Goal: Task Accomplishment & Management: Use online tool/utility

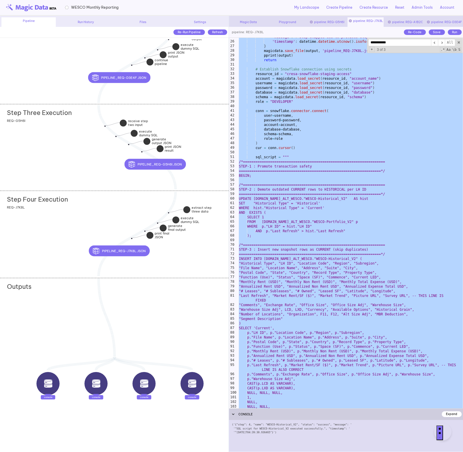
scroll to position [114, 0]
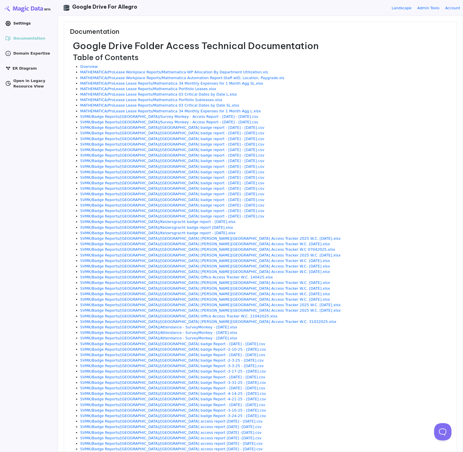
click at [36, 25] on link ".cls-1 { clip-path: url(#clippath); } .cls-2 { fill: none; } .cls-2, .cls-3 { s…" at bounding box center [29, 23] width 52 height 9
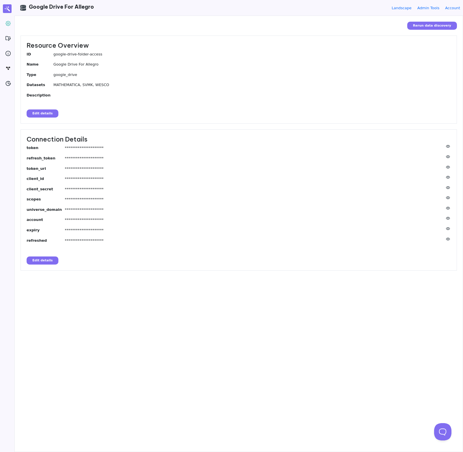
click at [51, 263] on button "Edit details" at bounding box center [43, 260] width 32 height 8
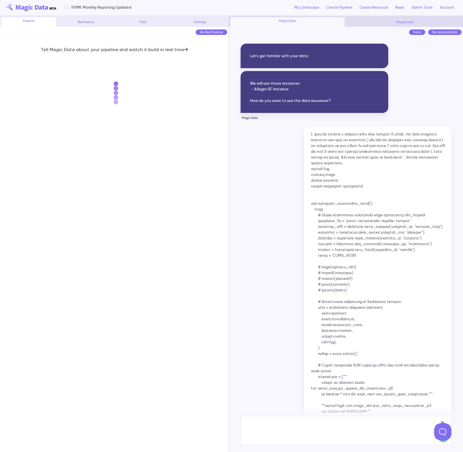
scroll to position [5636, 0]
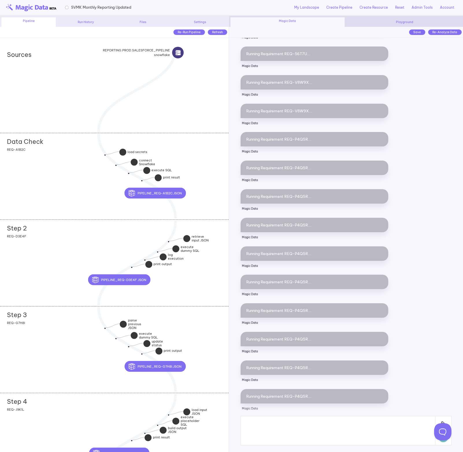
click at [71, 174] on div "Data Check add section adding new section REQ-A1B2C" at bounding box center [114, 176] width 228 height 87
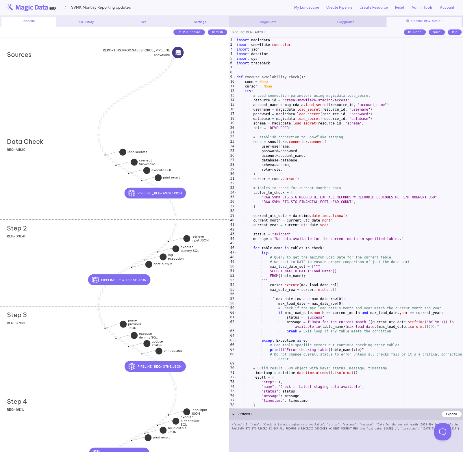
click at [421, 206] on div "import magicdata import snowflake . connector import json import datetime impor…" at bounding box center [348, 228] width 227 height 380
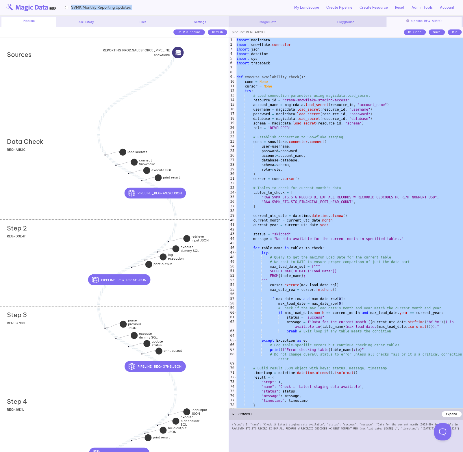
drag, startPoint x: 153, startPoint y: 8, endPoint x: 71, endPoint y: 8, distance: 81.7
click at [71, 8] on div "SVMK Monthly Reporting Updated My Landscape Create Pipeline Create Resource Res…" at bounding box center [231, 8] width 463 height 16
copy div "SVMK Monthly Reporting Updated"
click at [299, 273] on div "import magicdata import snowflake . connector import json import datetime impor…" at bounding box center [348, 228] width 227 height 380
click at [84, 254] on div "Step 2 add section adding new section REQ-D3E4F" at bounding box center [114, 262] width 228 height 87
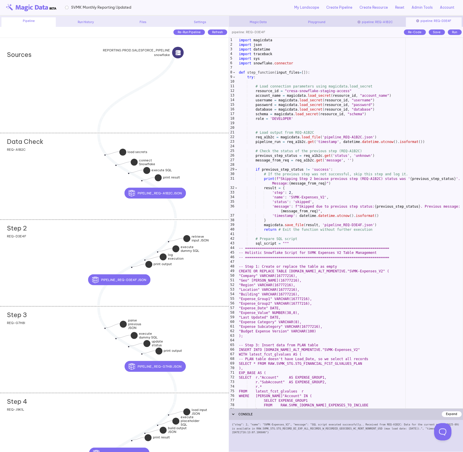
click at [266, 241] on div "import magicdata import json import datetime import traceback import sys import…" at bounding box center [349, 228] width 225 height 380
click at [123, 238] on div "Step 2 add section adding new section REQ-D3E4F" at bounding box center [114, 262] width 228 height 87
click at [290, 189] on div "import magicdata import json import datetime import traceback import sys import…" at bounding box center [349, 228] width 225 height 380
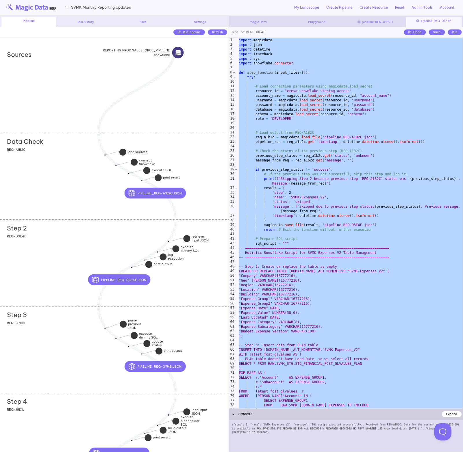
click at [57, 321] on div "Step 3 add section adding new section REQ-G7H8I" at bounding box center [114, 349] width 228 height 87
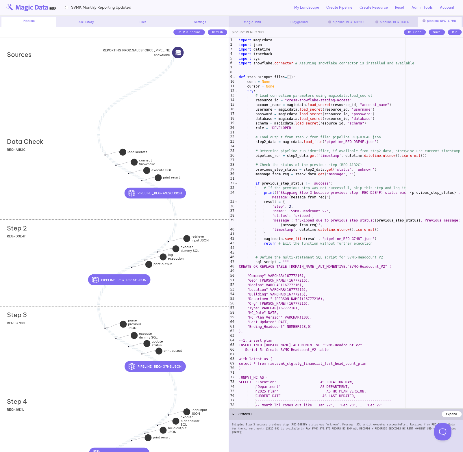
click at [316, 282] on div "import magicdata import json import datetime import traceback import sys import…" at bounding box center [349, 228] width 225 height 380
click at [313, 277] on div "import magicdata import json import datetime import traceback import sys import…" at bounding box center [349, 228] width 225 height 380
click at [301, 275] on div "import magicdata import json import datetime import traceback import sys import…" at bounding box center [349, 228] width 225 height 380
click at [309, 276] on div "import magicdata import json import datetime import traceback import sys import…" at bounding box center [349, 228] width 225 height 380
click at [307, 266] on div "import magicdata import json import datetime import traceback import sys import…" at bounding box center [349, 228] width 225 height 380
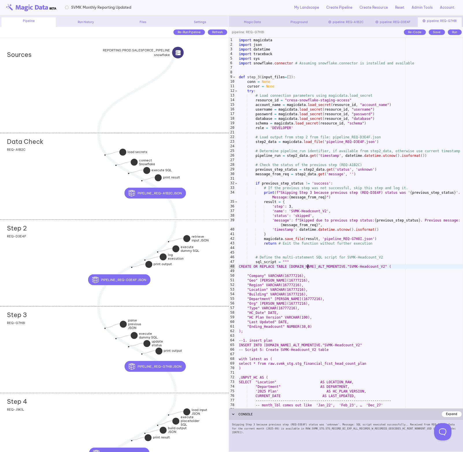
click at [320, 265] on div "import magicdata import json import datetime import traceback import sys import…" at bounding box center [349, 228] width 225 height 380
click at [314, 279] on div "import magicdata import json import datetime import traceback import sys import…" at bounding box center [349, 228] width 225 height 380
click at [306, 277] on div "import magicdata import json import datetime import traceback import sys import…" at bounding box center [349, 228] width 225 height 380
click at [303, 276] on div "import magicdata import json import datetime import traceback import sys import…" at bounding box center [349, 228] width 225 height 380
click at [302, 281] on div "import magicdata import json import datetime import traceback import sys import…" at bounding box center [349, 228] width 225 height 380
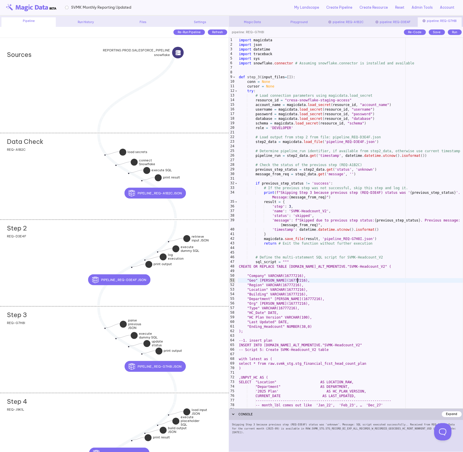
click at [294, 280] on div "import magicdata import json import datetime import traceback import sys import…" at bounding box center [349, 228] width 225 height 380
click at [301, 284] on div "import magicdata import json import datetime import traceback import sys import…" at bounding box center [349, 228] width 225 height 380
click at [310, 288] on div "import magicdata import json import datetime import traceback import sys import…" at bounding box center [349, 228] width 225 height 380
click at [305, 288] on div "import magicdata import json import datetime import traceback import sys import…" at bounding box center [349, 228] width 225 height 380
click at [279, 275] on div "import magicdata import json import datetime import traceback import sys import…" at bounding box center [349, 228] width 225 height 380
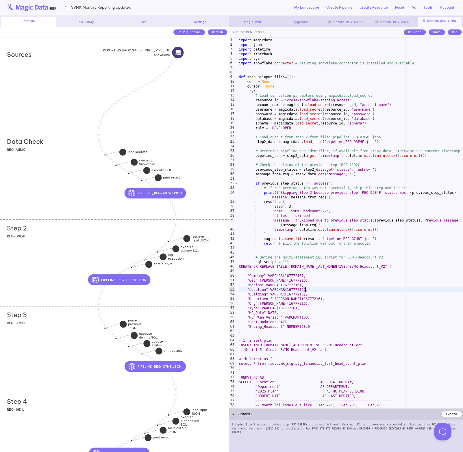
type textarea "**********"
click at [72, 323] on div "Step 3 add section adding new section REQ-G7H8I" at bounding box center [114, 349] width 228 height 87
click at [322, 271] on div "import magicdata import json import datetime import traceback import sys import…" at bounding box center [349, 228] width 225 height 380
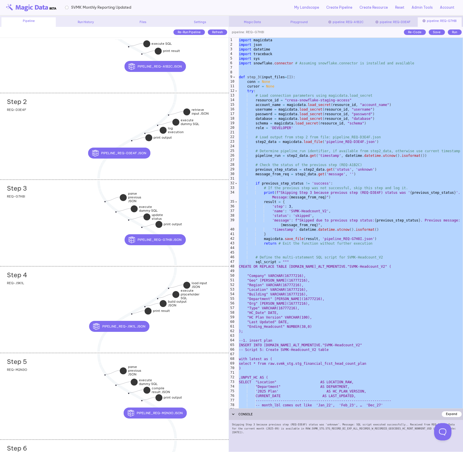
click at [77, 294] on div "Step 4 add section adding new section REQ-J9K1L" at bounding box center [114, 309] width 228 height 87
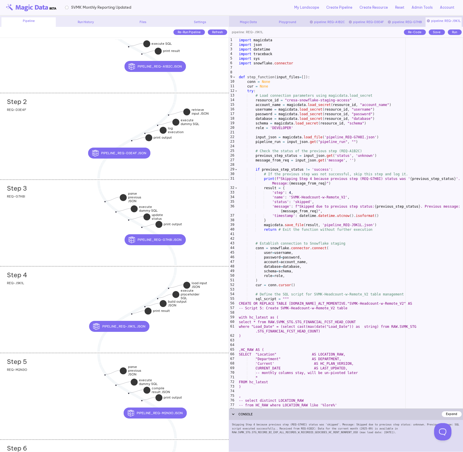
click at [314, 255] on div "import magicdata import json import datetime import traceback import sys import…" at bounding box center [349, 228] width 225 height 380
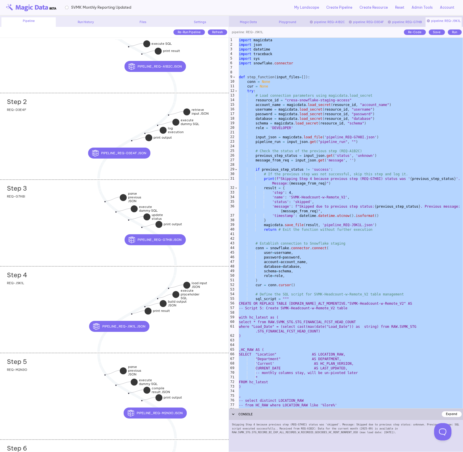
click at [112, 284] on div "Step 4 add section adding new section REQ-J9K1L" at bounding box center [114, 309] width 228 height 87
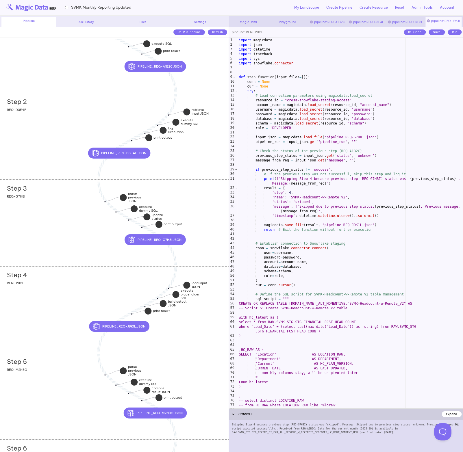
click at [279, 250] on div "import magicdata import json import datetime import traceback import sys import…" at bounding box center [349, 228] width 225 height 380
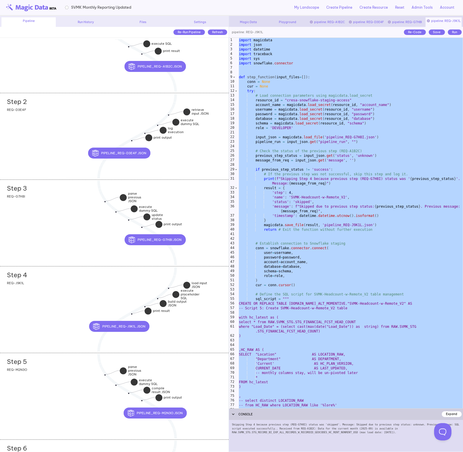
click at [70, 372] on div "Step 5 add section adding new section REQ-M2N3O" at bounding box center [114, 396] width 228 height 87
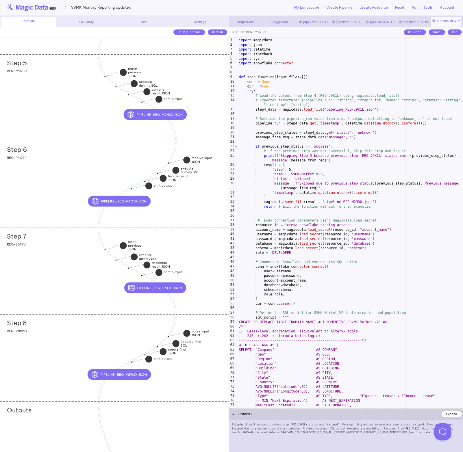
click at [320, 229] on div "import magicdata import json import datetime import traceback import sys import…" at bounding box center [349, 228] width 225 height 380
click at [296, 293] on div "import magicdata import json import datetime import traceback import sys import…" at bounding box center [349, 228] width 225 height 380
click at [71, 104] on div "Step 5 add section adding new section REQ-M2N3O" at bounding box center [114, 97] width 228 height 87
click at [319, 156] on div "import magicdata import json import datetime import traceback import sys import…" at bounding box center [349, 228] width 225 height 380
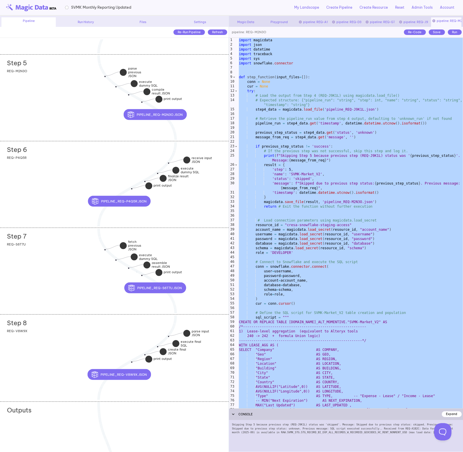
click at [73, 199] on div "Step 6 add section adding new section REQ-P4Q5R" at bounding box center [114, 184] width 228 height 87
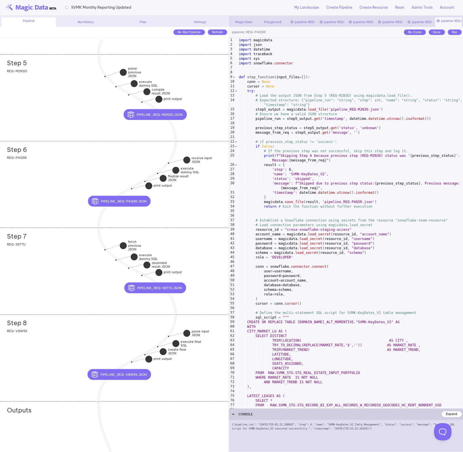
click at [317, 187] on div "import magicdata import json import datetime import traceback import sys import…" at bounding box center [349, 228] width 225 height 380
type textarea "**********"
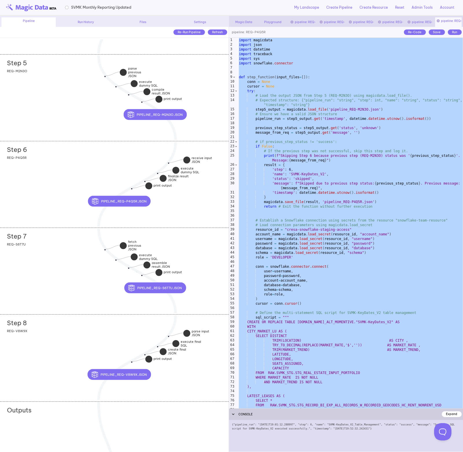
click at [49, 200] on div "Step 6 add section adding new section REQ-P4Q5R" at bounding box center [114, 184] width 228 height 87
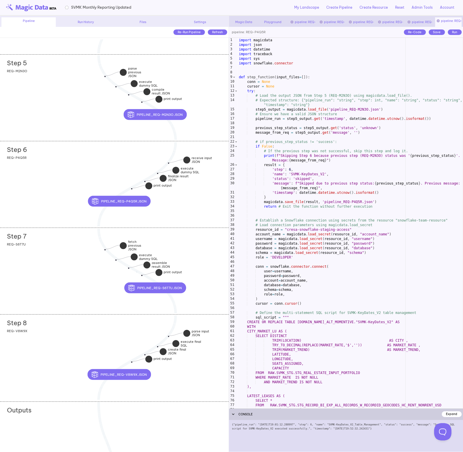
click at [317, 213] on div "import magicdata import json import datetime import traceback import sys import…" at bounding box center [349, 228] width 225 height 380
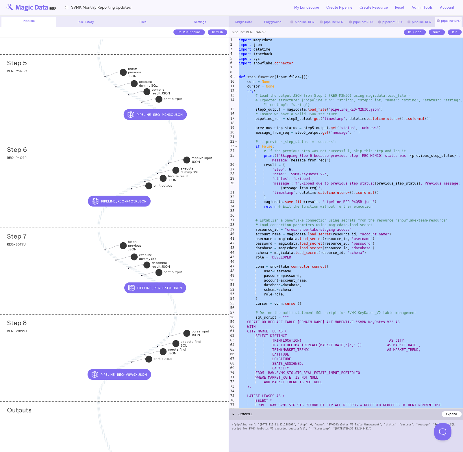
click at [73, 270] on div "Step 7 add section adding new section REQ-S6T7U" at bounding box center [114, 271] width 228 height 87
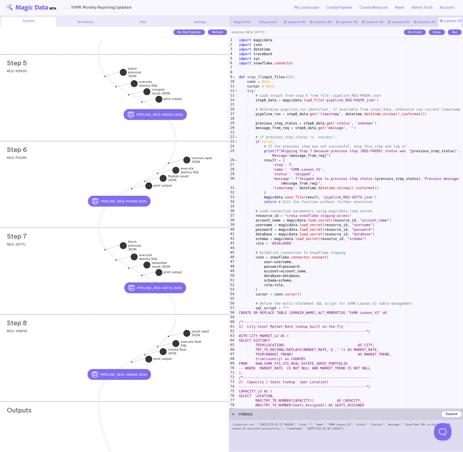
click at [287, 264] on div "import magicdata import json import datetime import traceback import sys import…" at bounding box center [349, 228] width 225 height 380
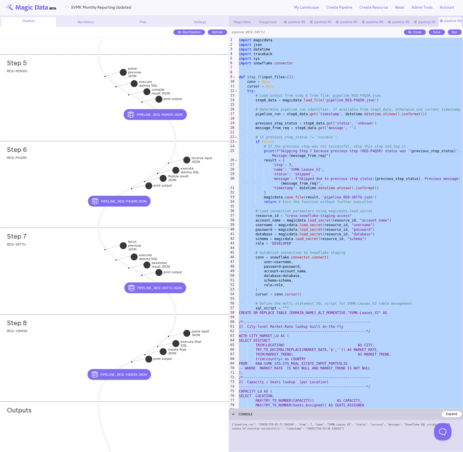
click at [74, 344] on div "Step 8 add section adding new section REQ-V8W9X" at bounding box center [114, 357] width 228 height 87
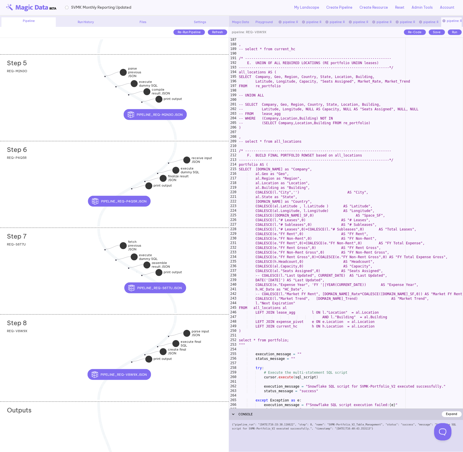
scroll to position [887, 0]
click at [100, 328] on div "Step 8 add section adding new section" at bounding box center [117, 321] width 221 height 14
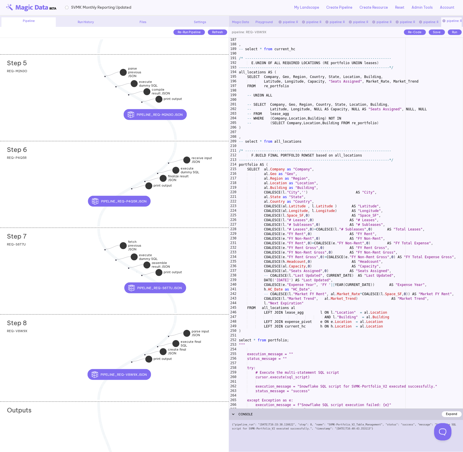
click at [329, 214] on div ", -- select * from current_hc /* ----------------------------------------------…" at bounding box center [349, 228] width 225 height 380
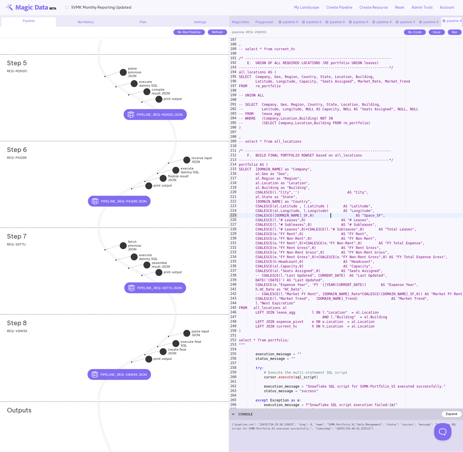
type textarea "**********"
